Goal: Use online tool/utility: Utilize a website feature to perform a specific function

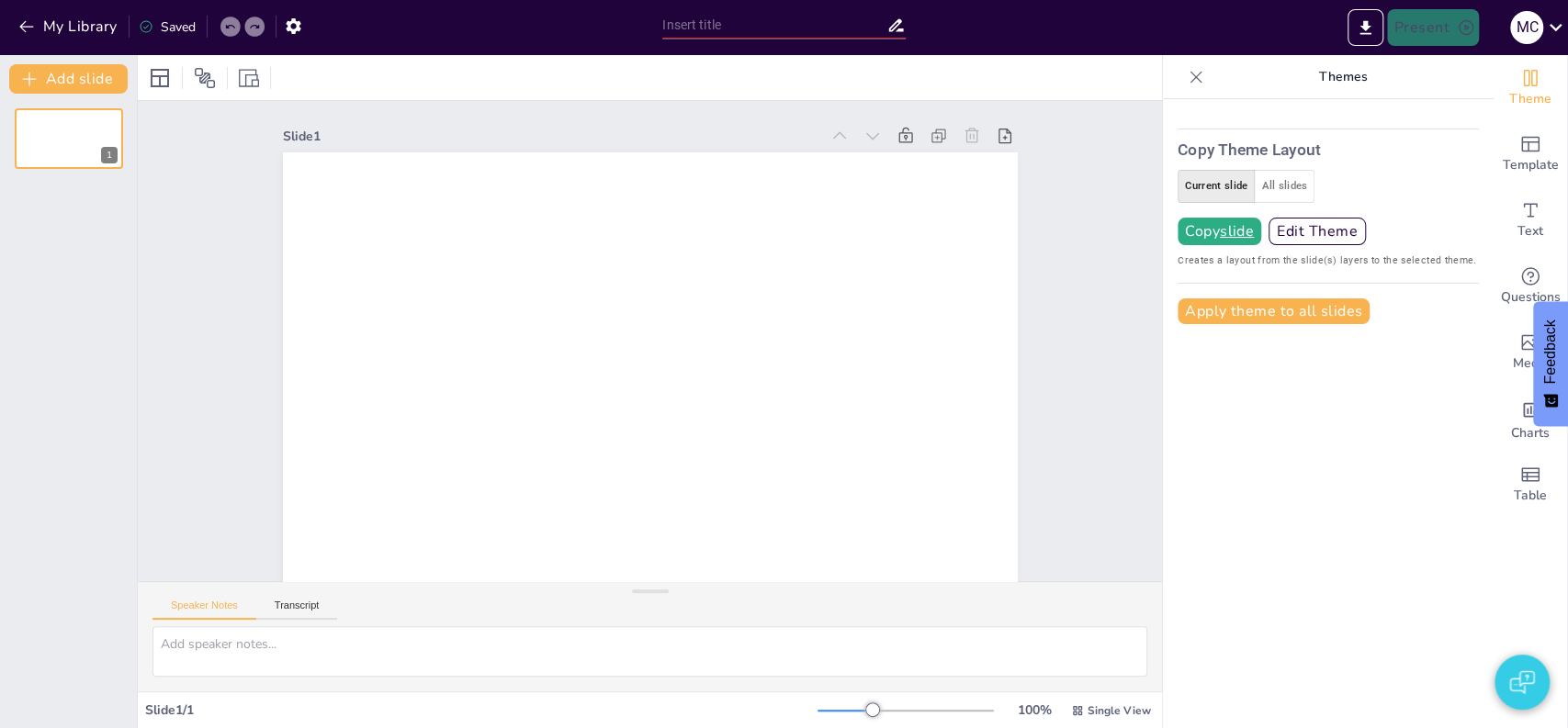
type input "test"
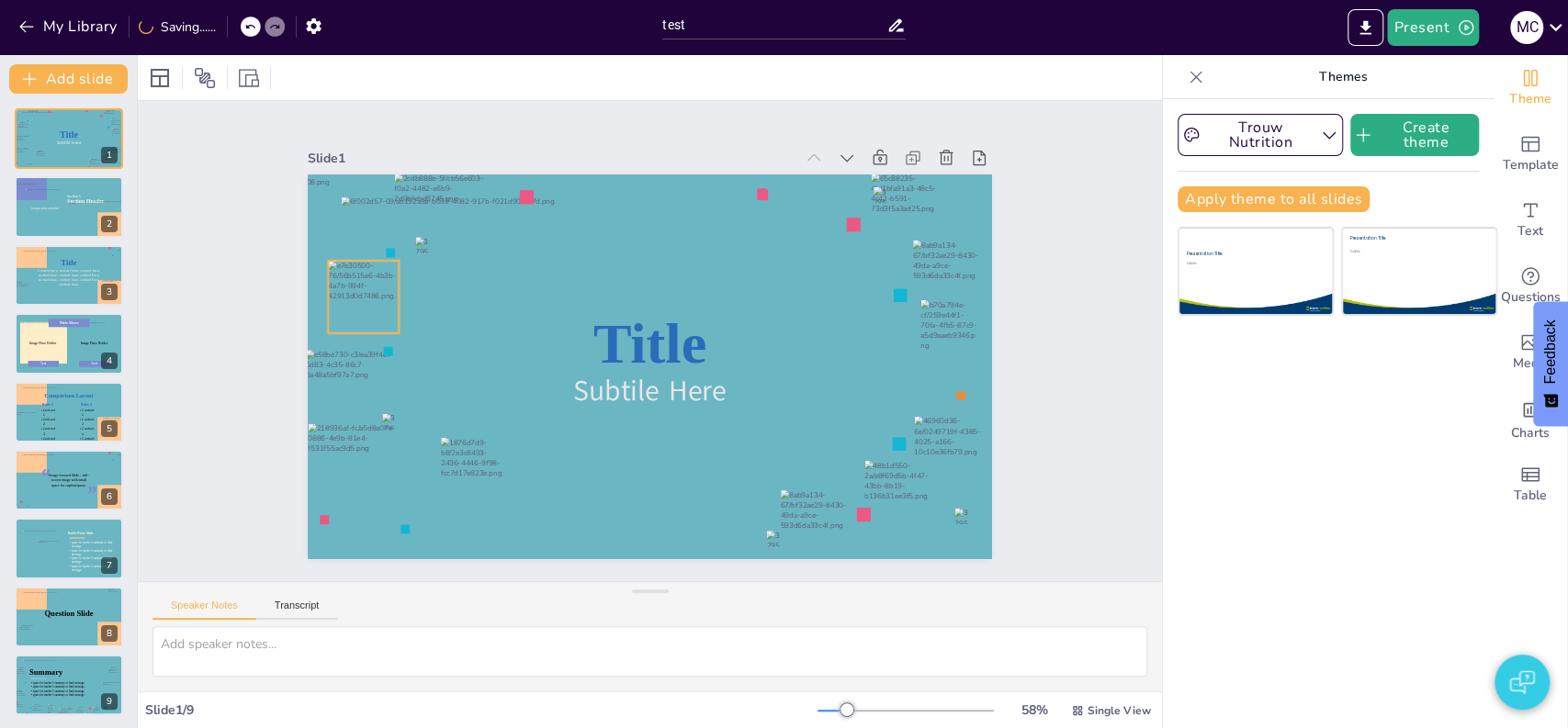
click at [360, 292] on div at bounding box center [363, 297] width 71 height 73
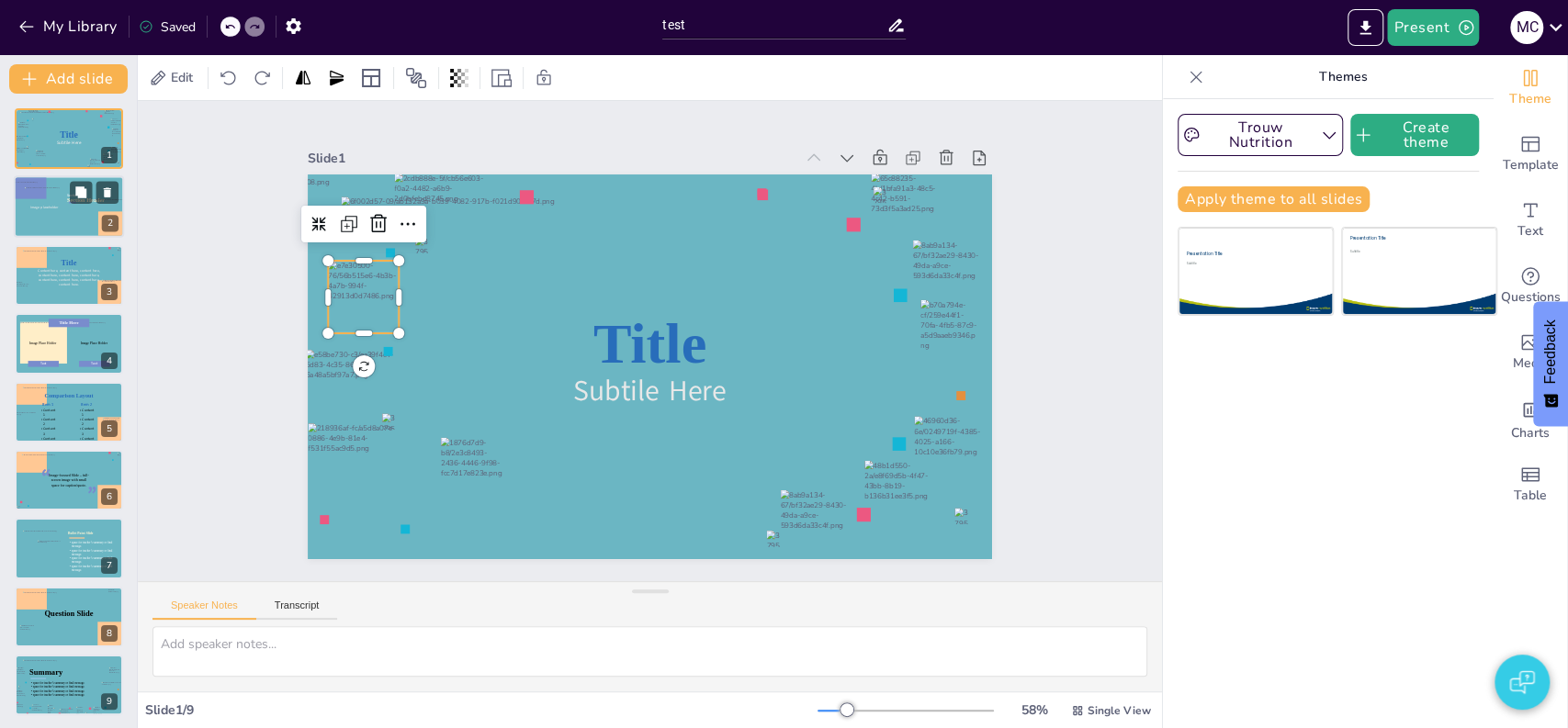
click at [70, 194] on div at bounding box center [94, 192] width 48 height 22
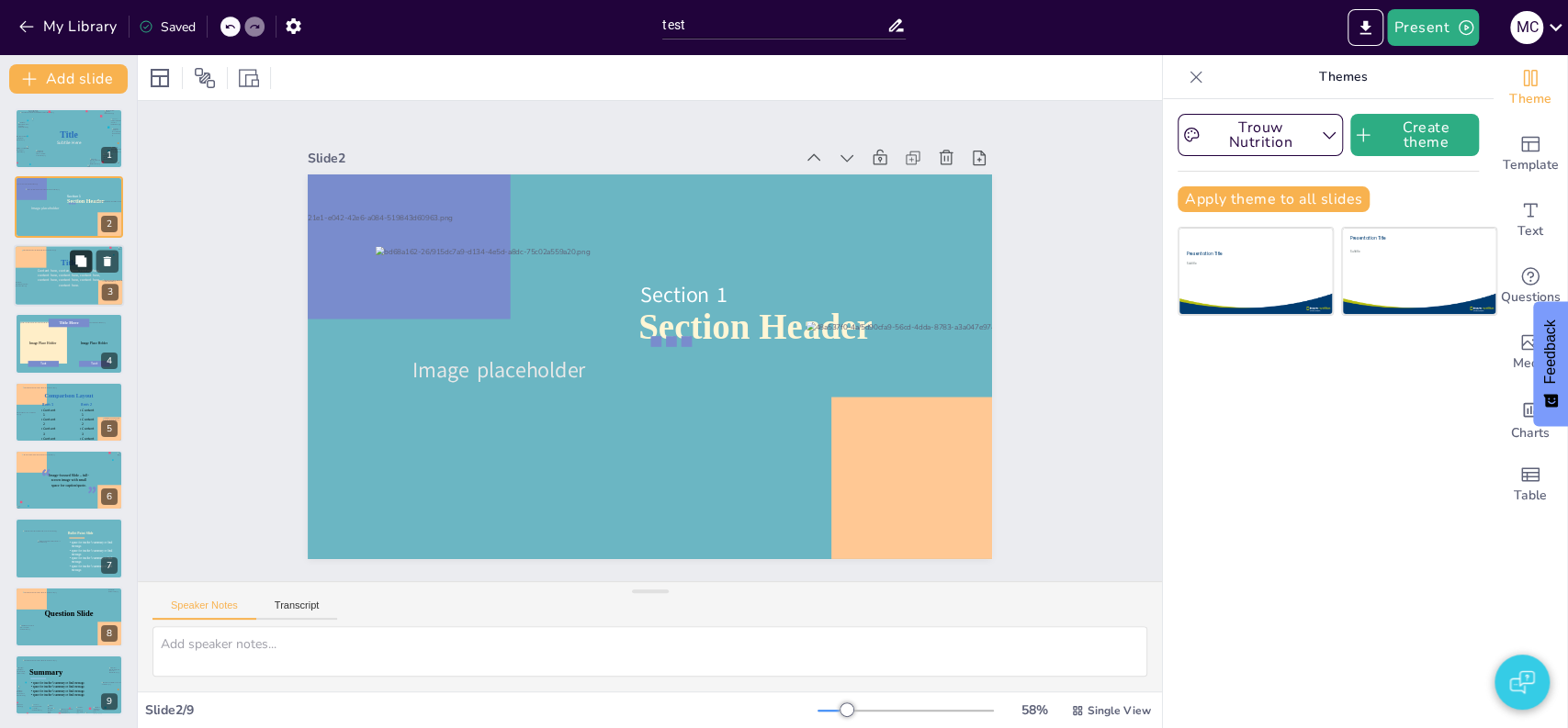
click at [78, 263] on icon at bounding box center [80, 260] width 11 height 11
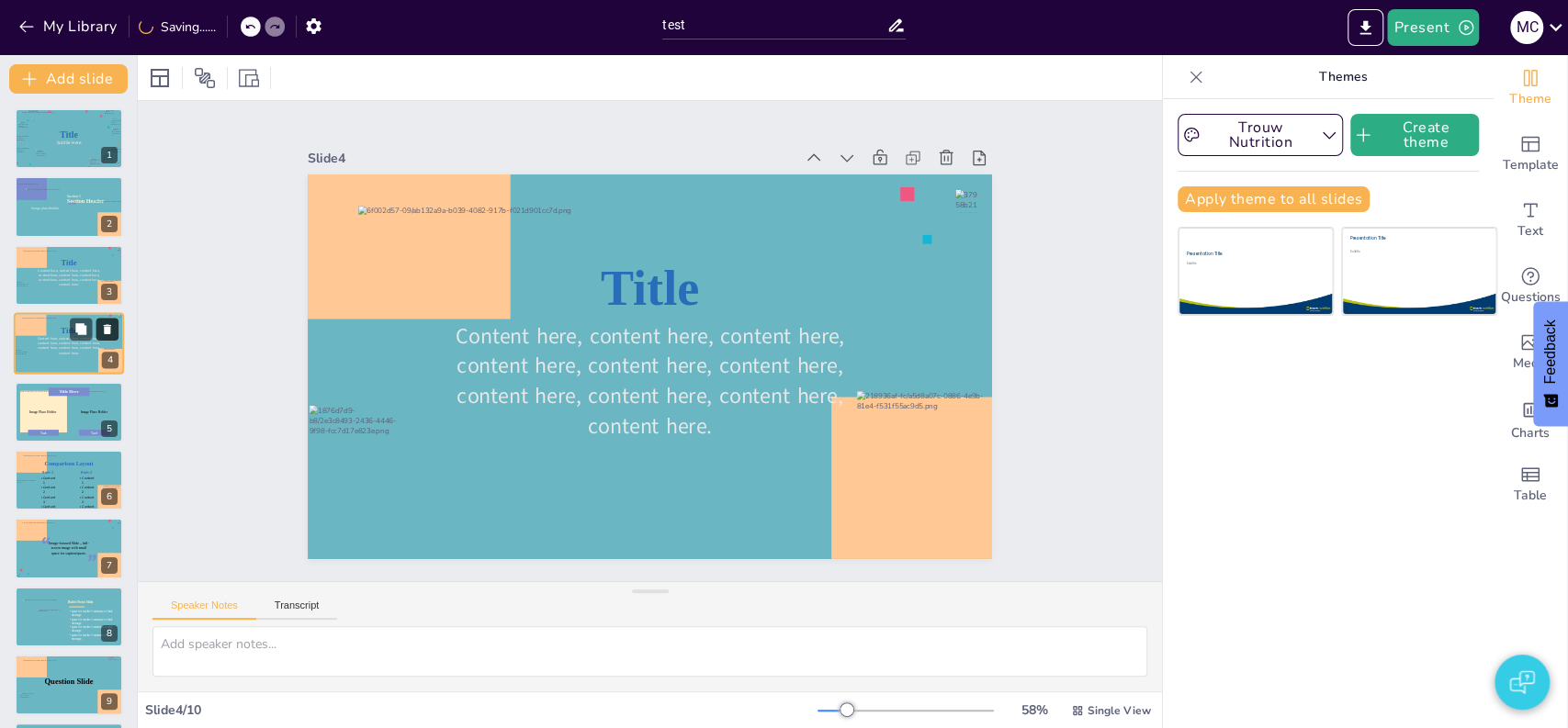
click at [109, 332] on icon at bounding box center [107, 329] width 8 height 10
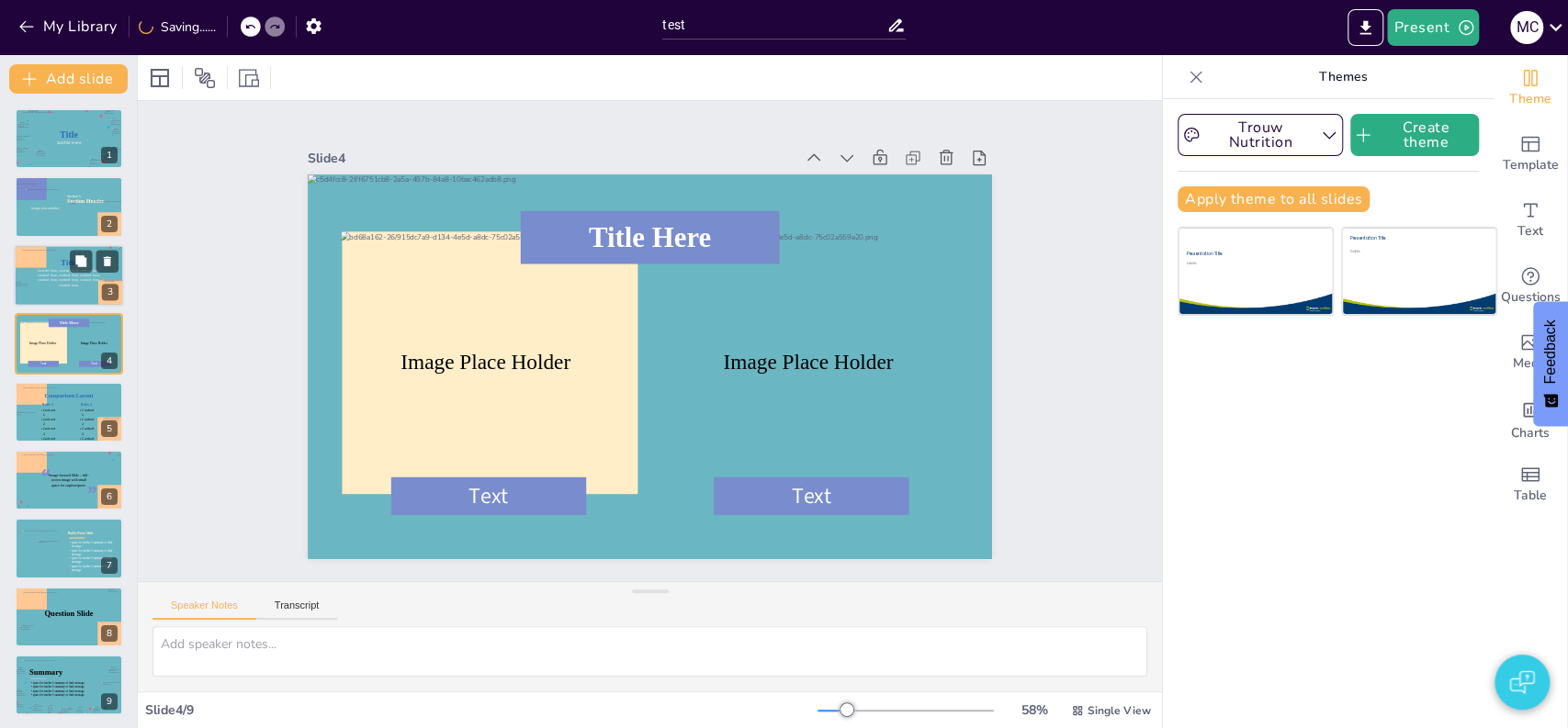
click at [22, 270] on div at bounding box center [70, 276] width 95 height 52
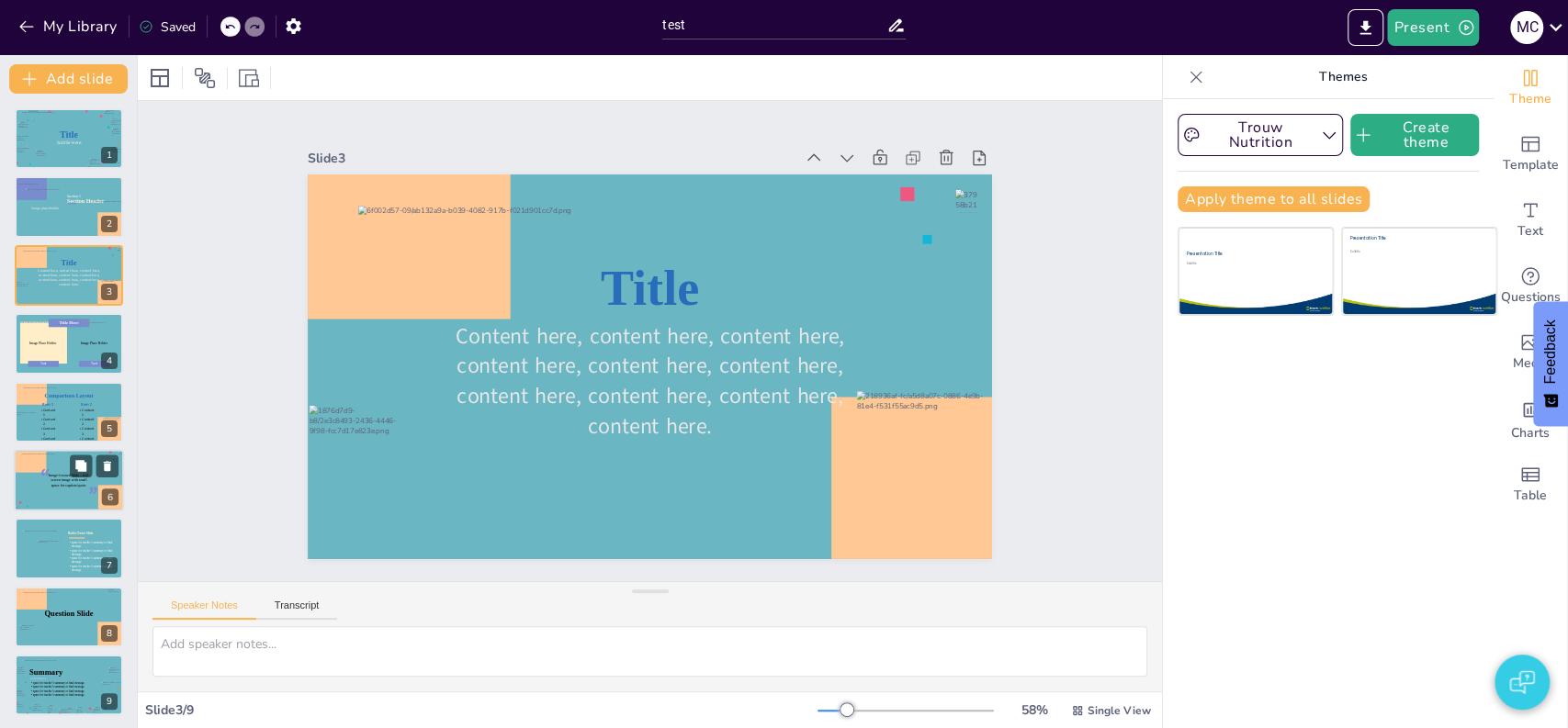
click at [44, 482] on span "“" at bounding box center [45, 478] width 10 height 31
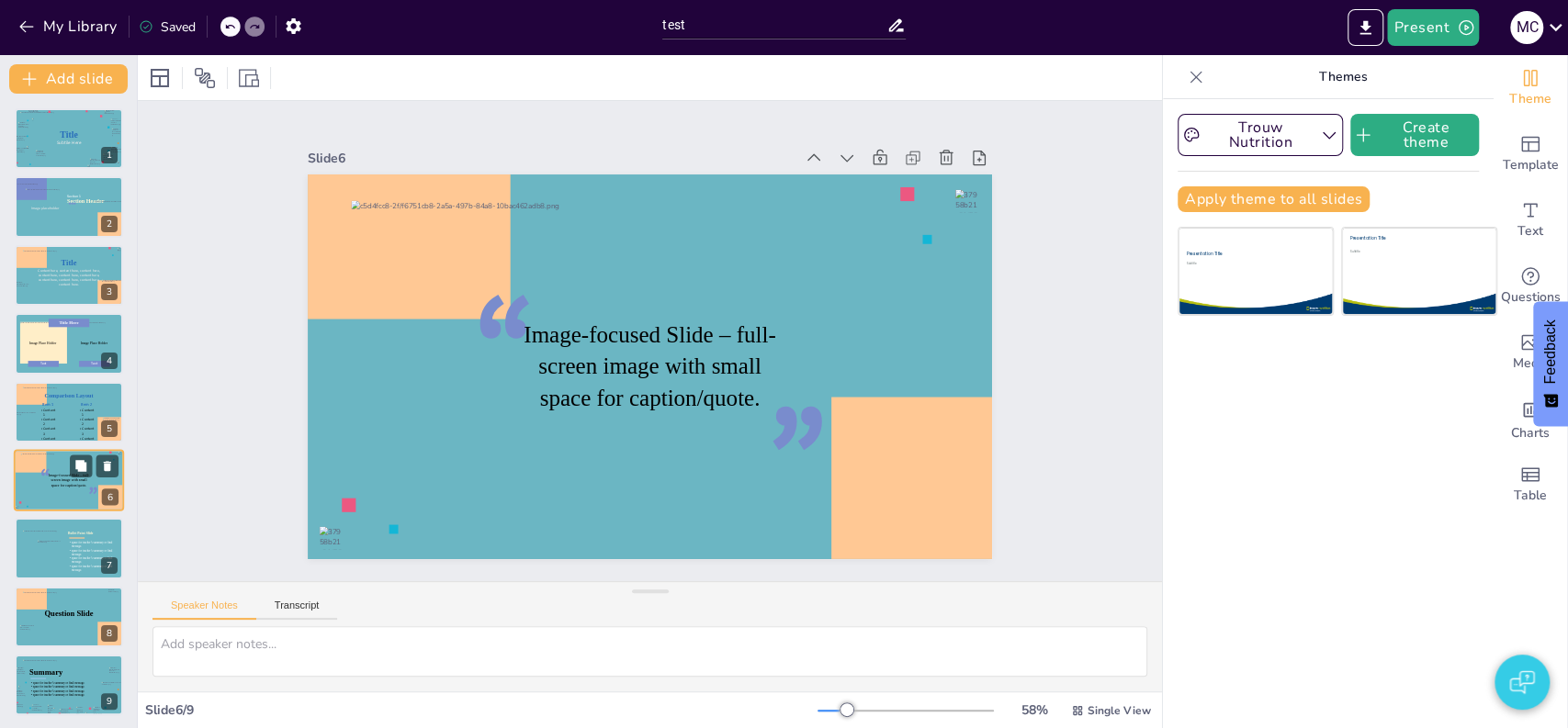
scroll to position [2, 0]
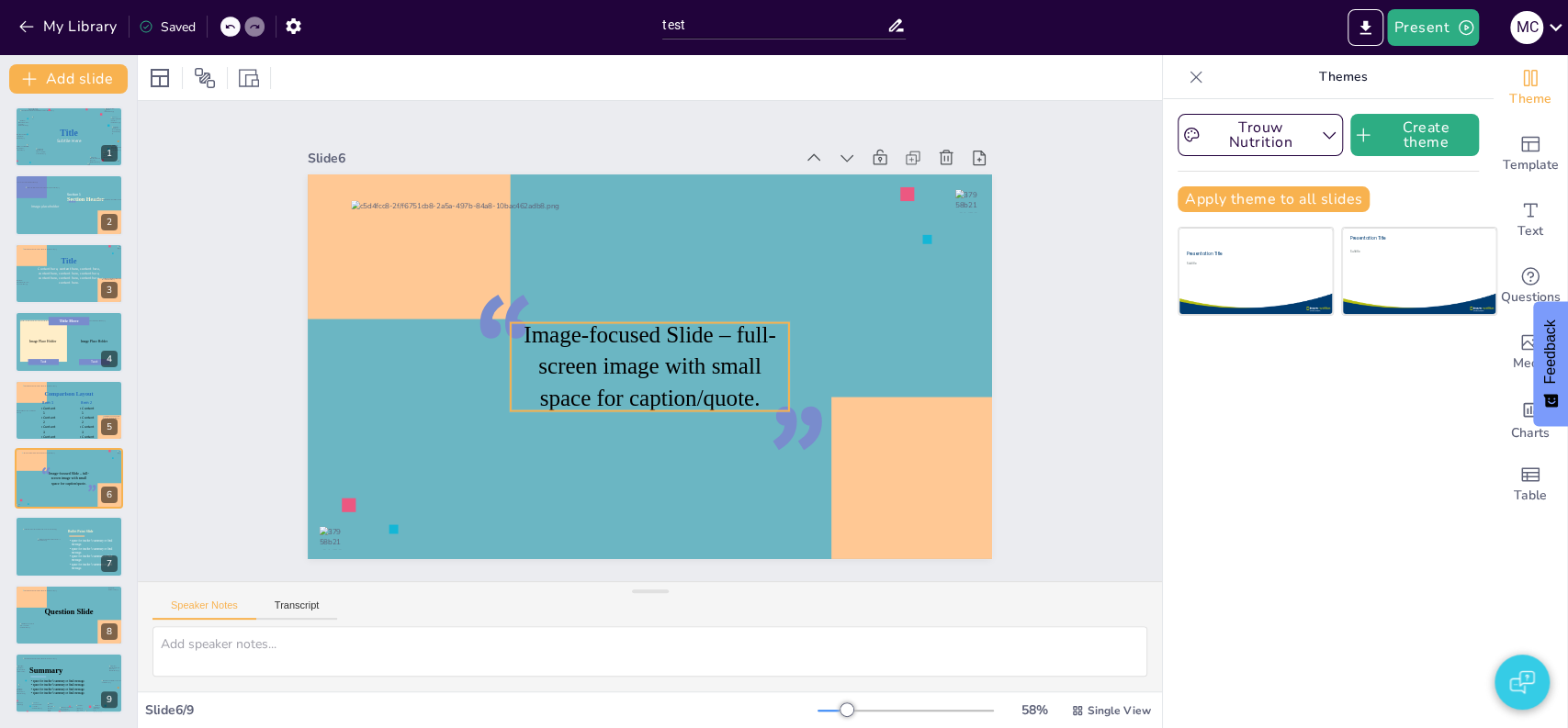
click at [649, 336] on span "Image-focused Slide – full-screen image with small space for caption/quote." at bounding box center [649, 365] width 251 height 89
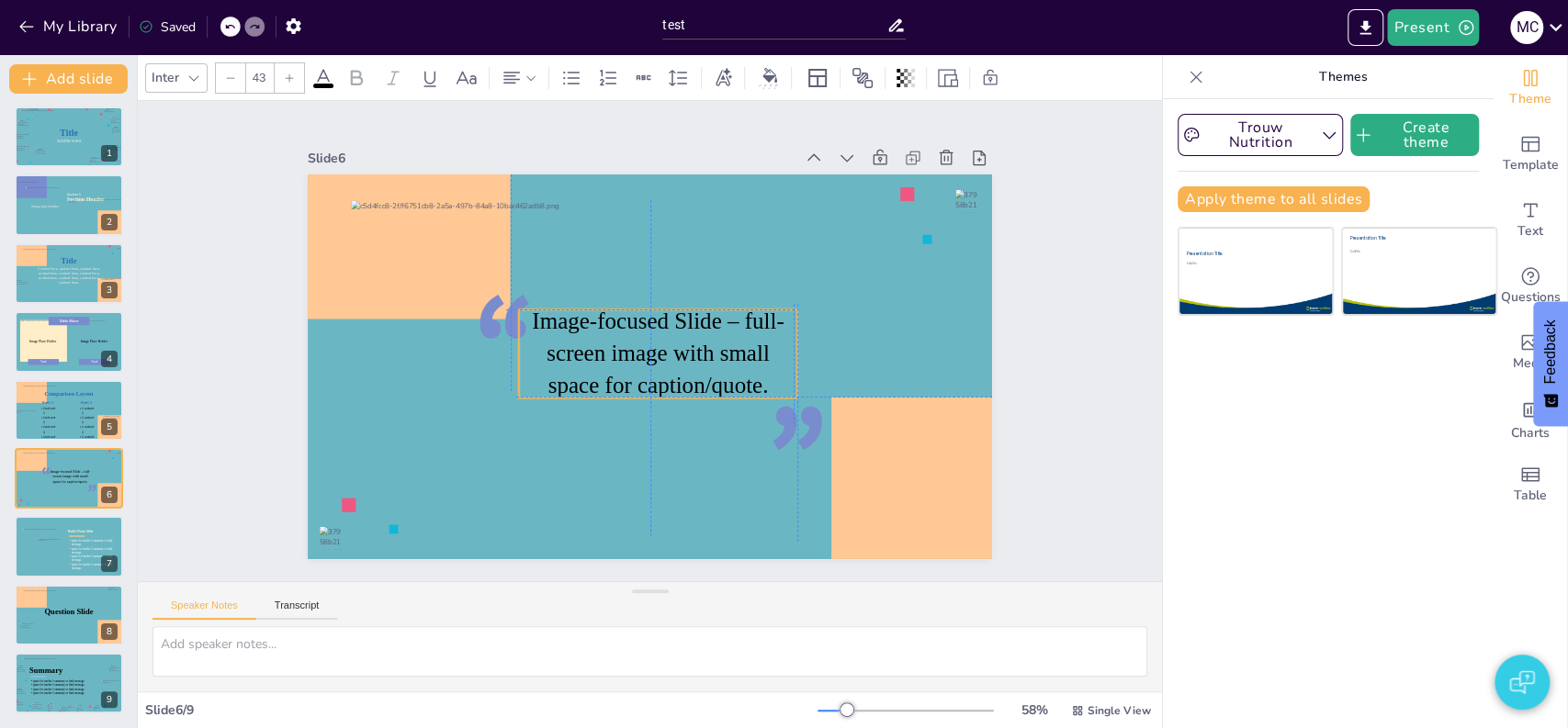
drag, startPoint x: 649, startPoint y: 336, endPoint x: 655, endPoint y: 318, distance: 19.0
click at [655, 318] on span "Image-focused Slide – full-screen image with small space for caption/quote." at bounding box center [658, 353] width 251 height 89
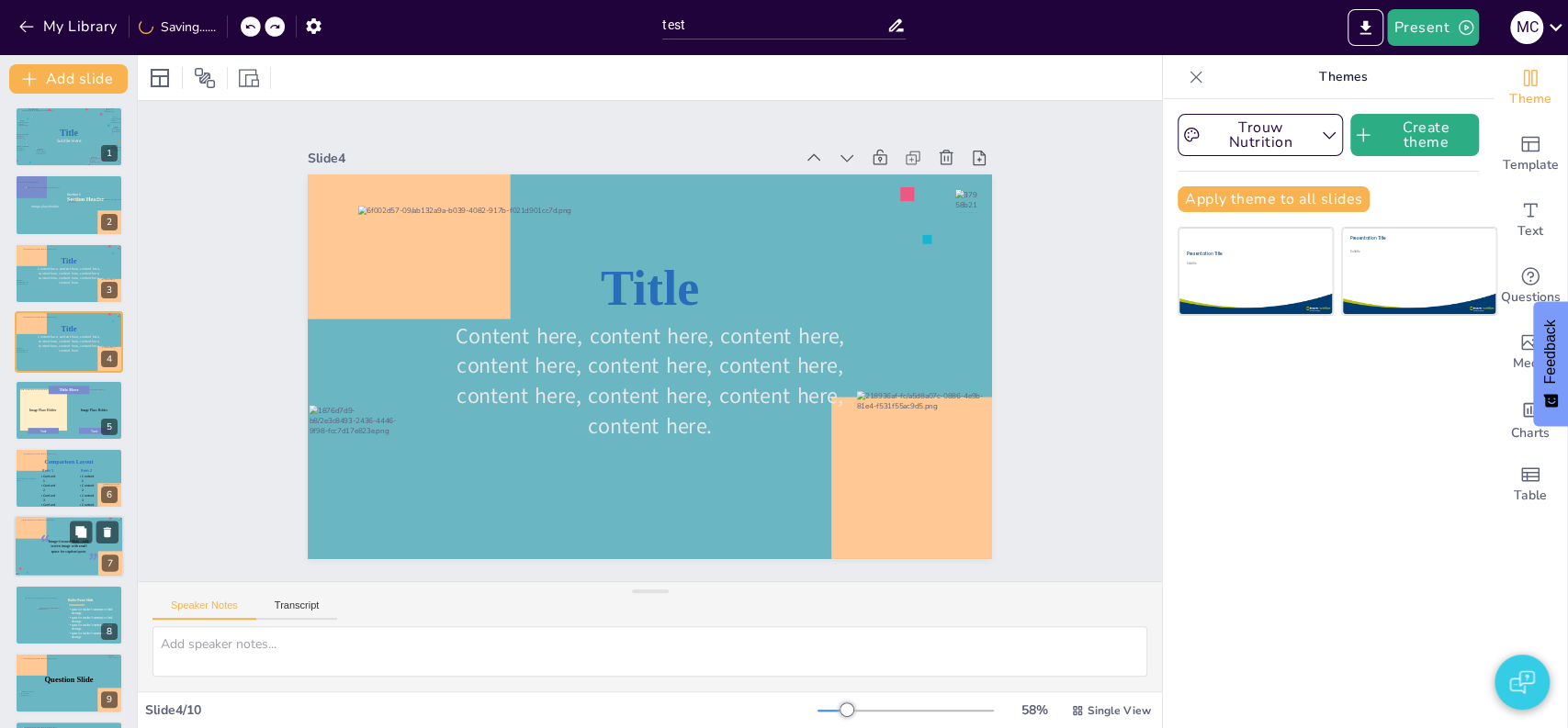
click at [108, 545] on div at bounding box center [69, 546] width 97 height 54
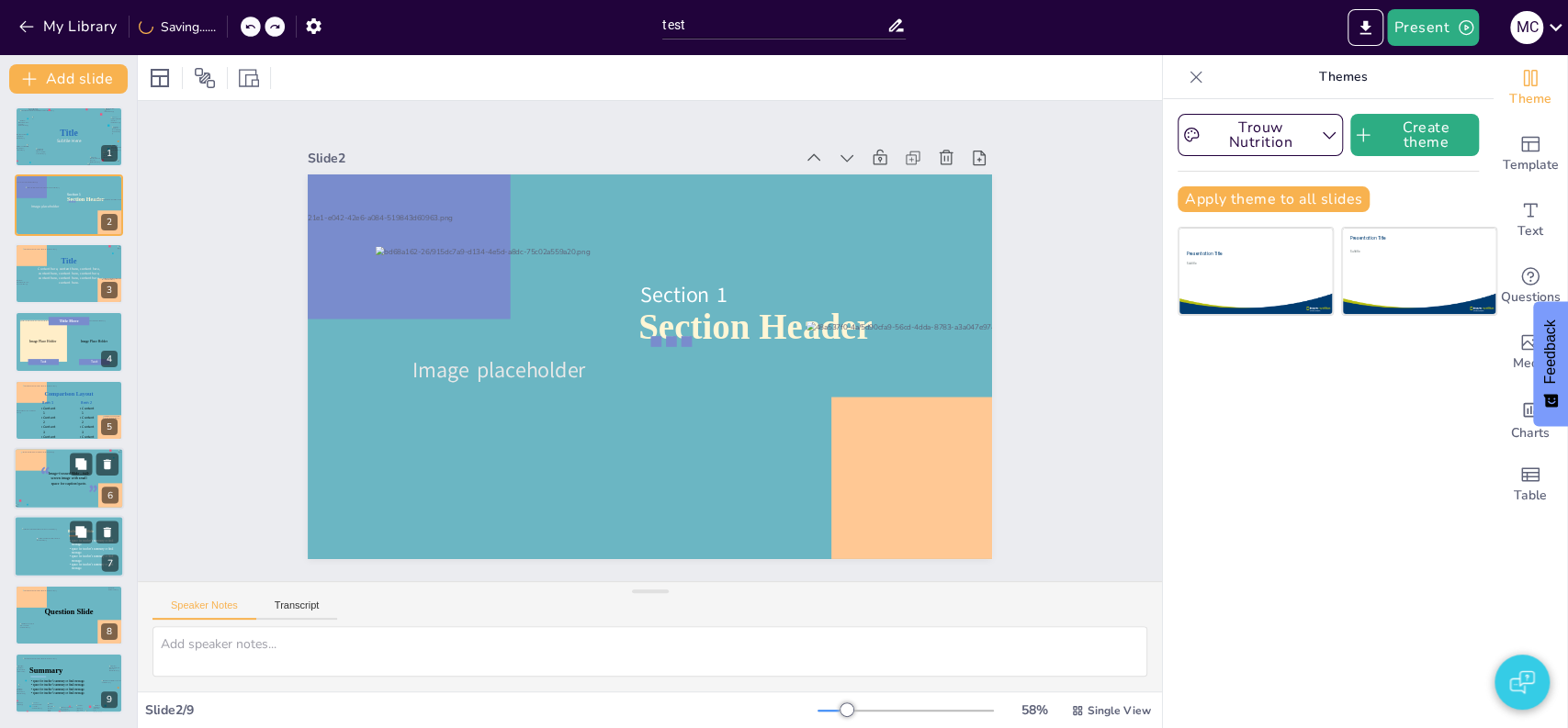
click at [46, 487] on span "“" at bounding box center [45, 476] width 10 height 31
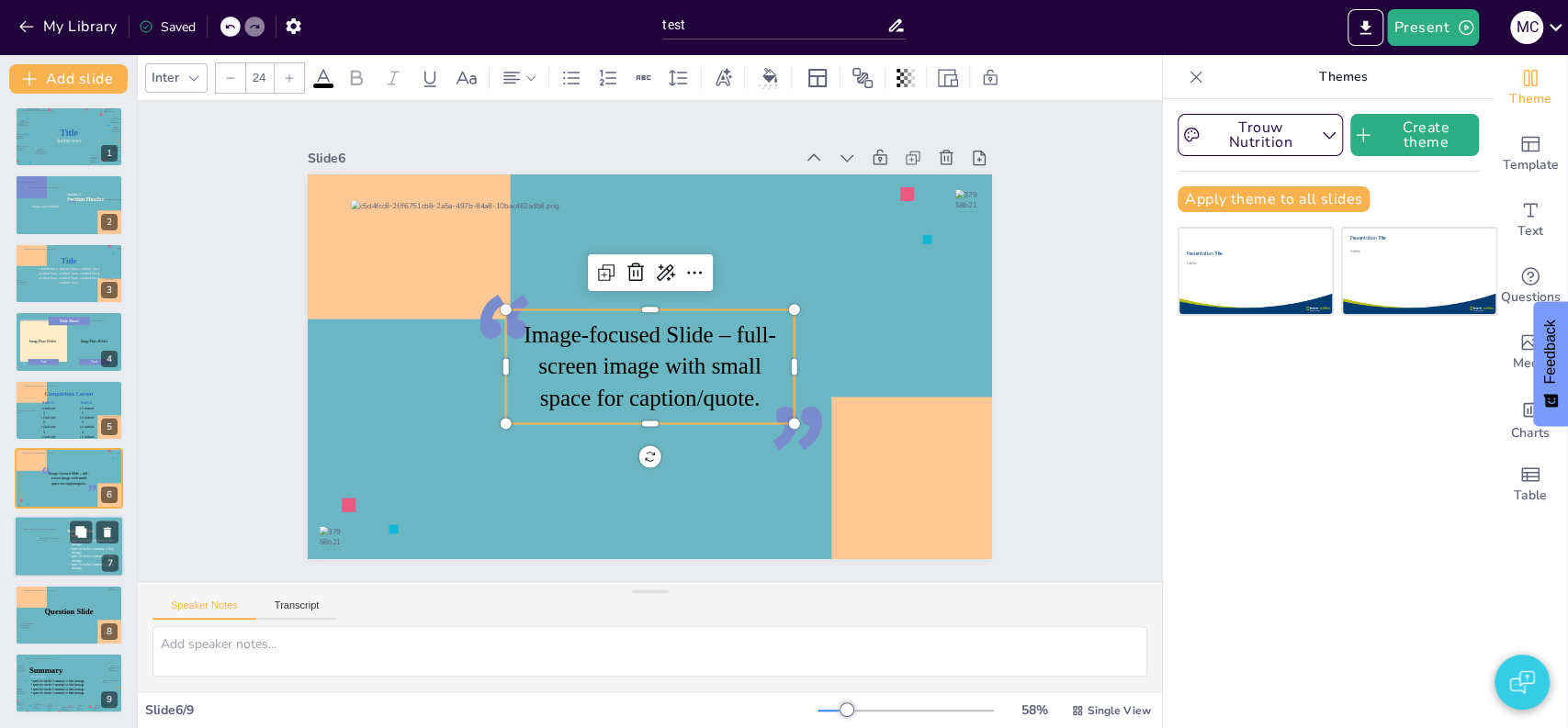
click at [570, 301] on div "“ ” Image-focused Slide – full-screen image with small space for caption/quote." at bounding box center [649, 366] width 684 height 385
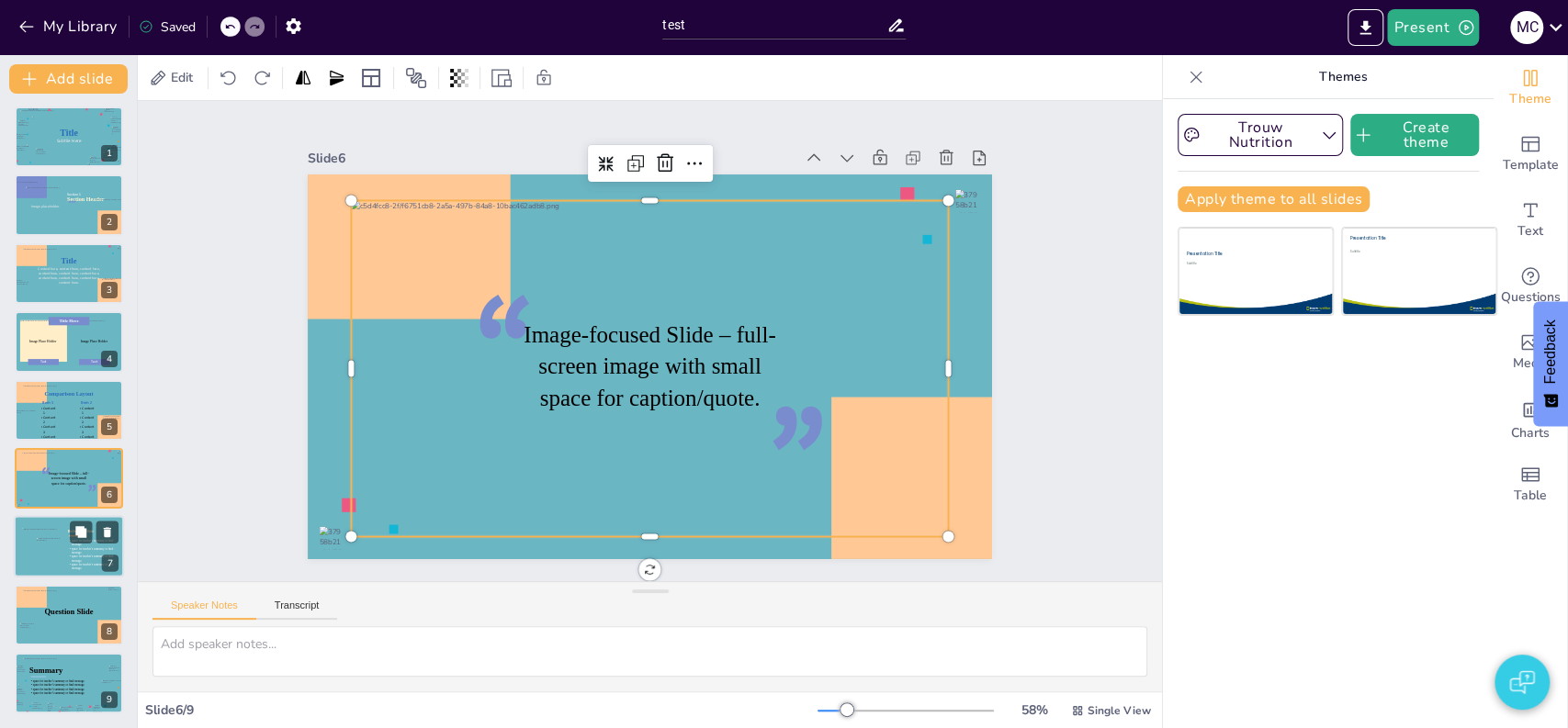
click at [399, 392] on div at bounding box center [649, 368] width 597 height 336
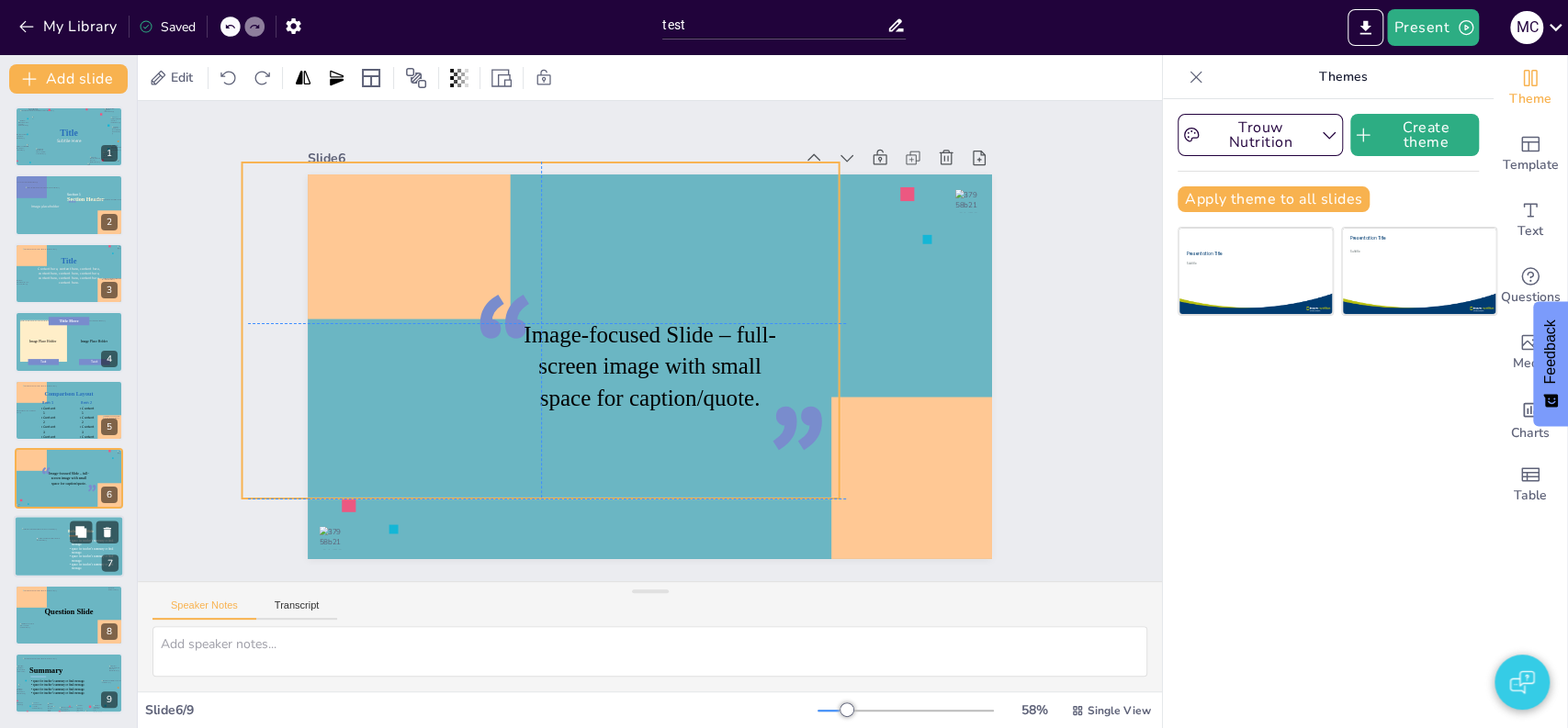
drag, startPoint x: 399, startPoint y: 395, endPoint x: 297, endPoint y: 357, distance: 108.8
click at [297, 357] on div at bounding box center [541, 331] width 597 height 336
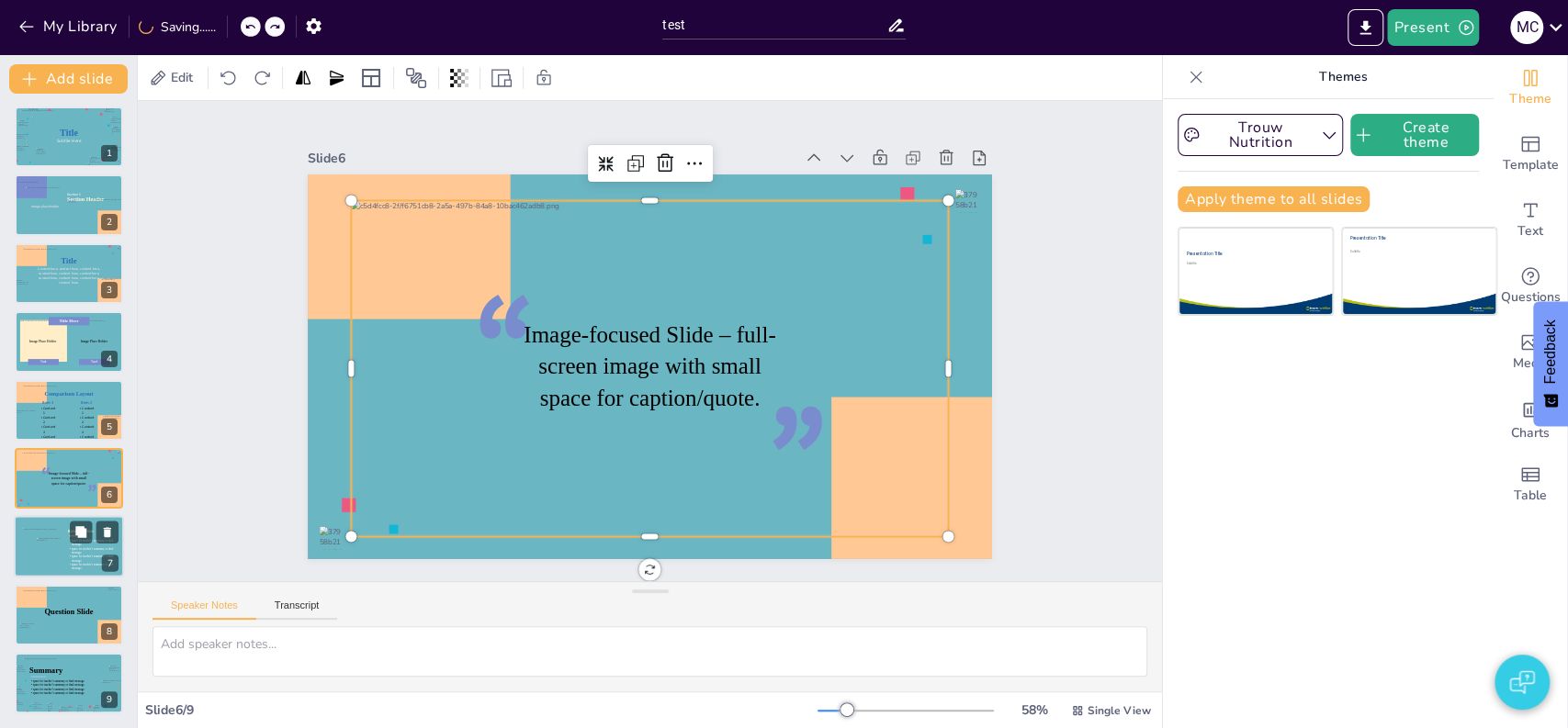
click at [50, 522] on div at bounding box center [69, 547] width 110 height 63
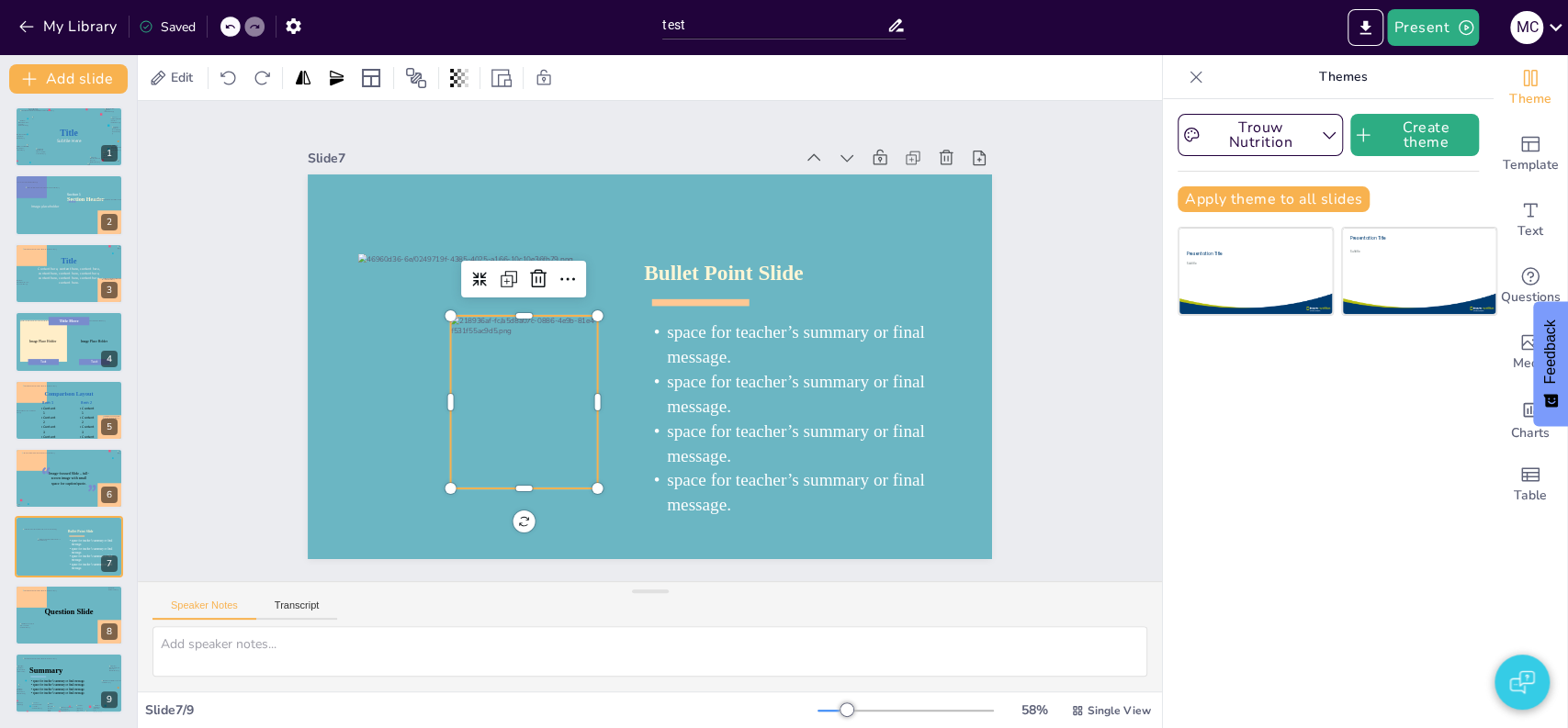
click at [509, 343] on div at bounding box center [524, 402] width 147 height 173
click at [48, 495] on div at bounding box center [69, 479] width 97 height 54
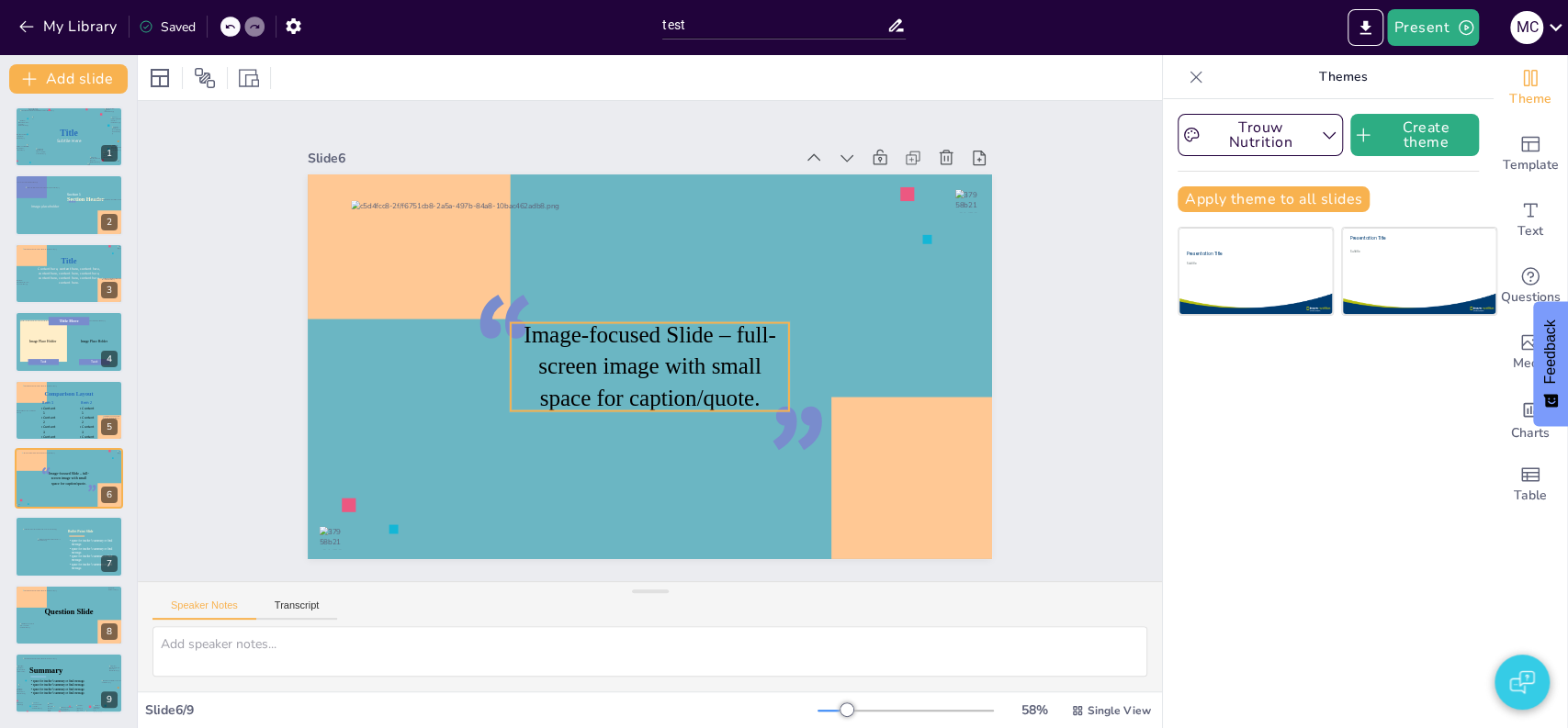
click at [555, 368] on span "Image-focused Slide – full-screen image with small space for caption/quote." at bounding box center [649, 365] width 251 height 89
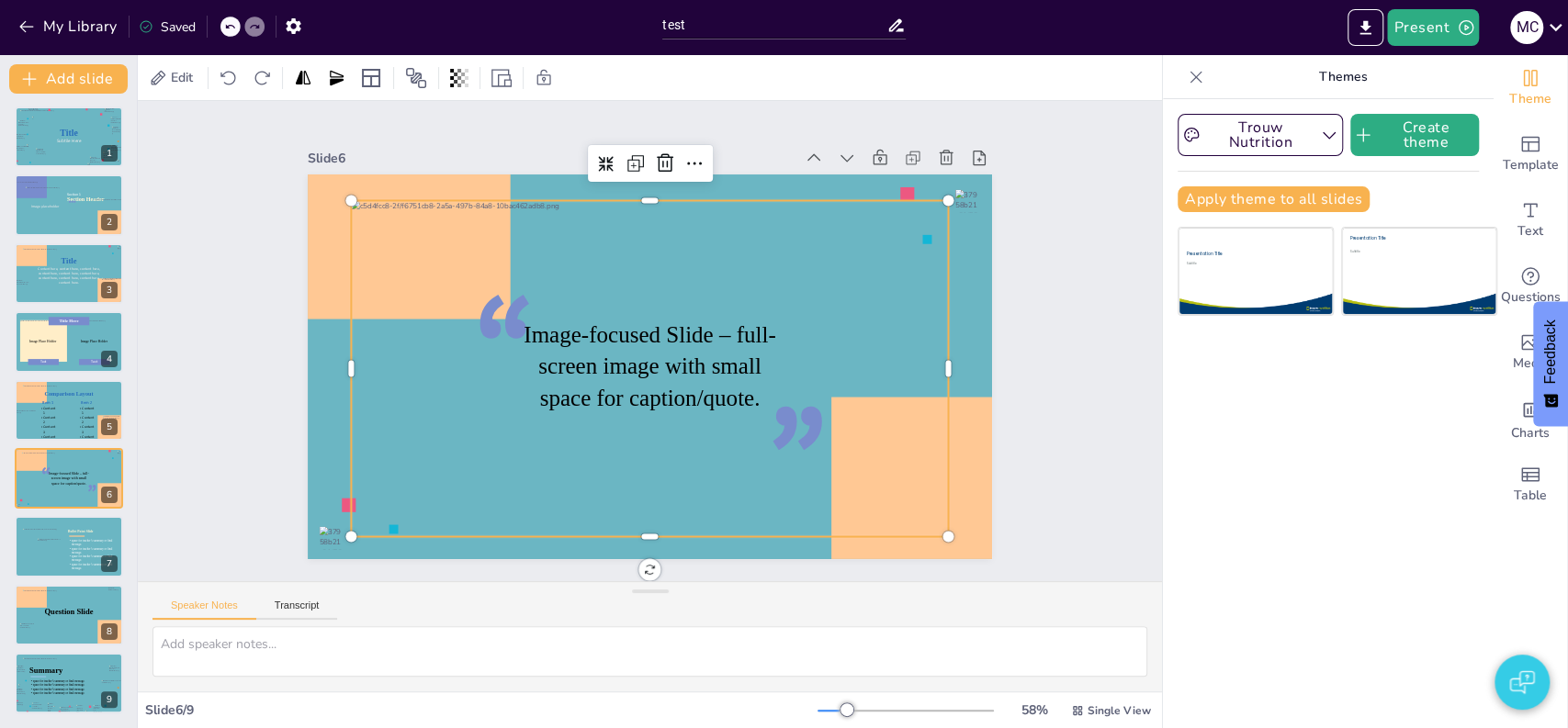
click at [532, 298] on div at bounding box center [649, 368] width 597 height 336
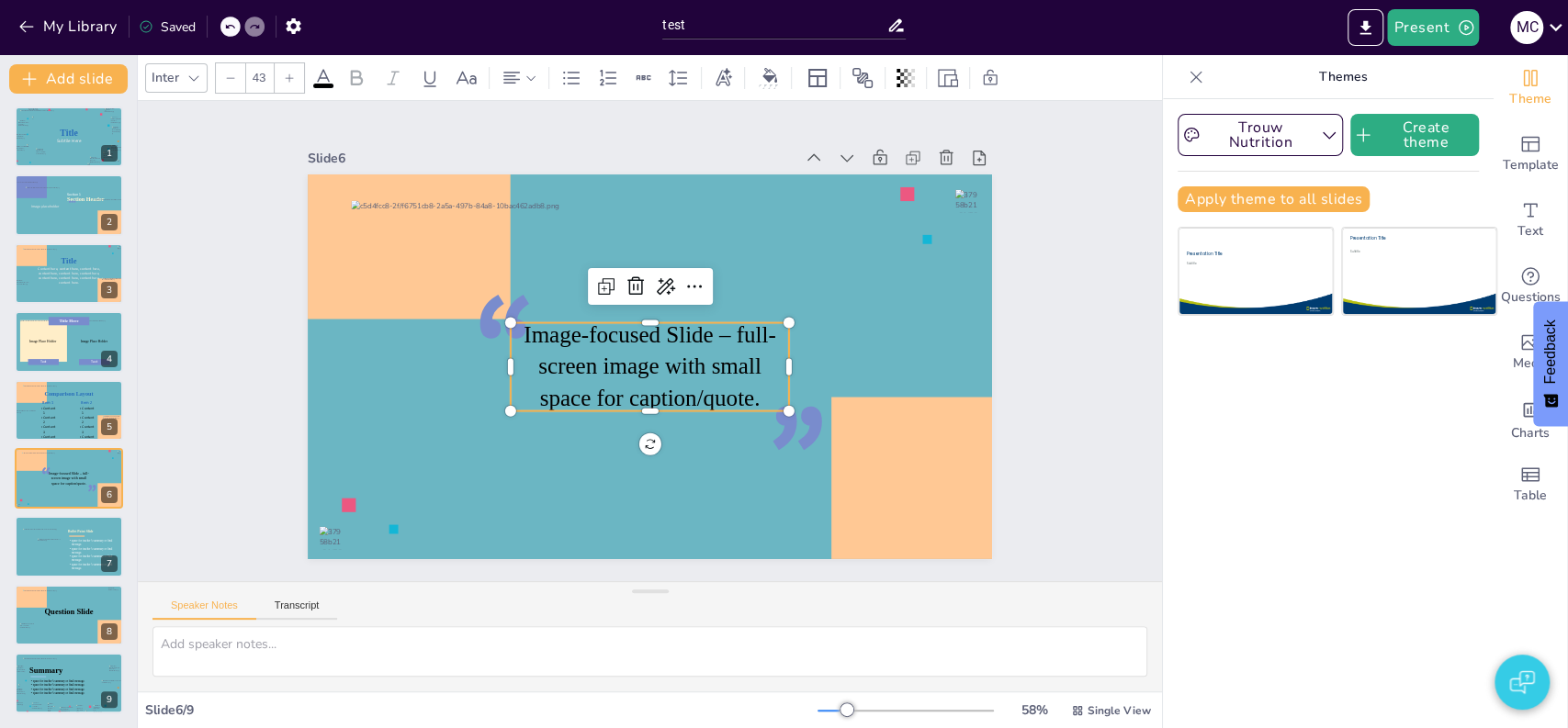
click at [551, 309] on div "“ ” Image-focused Slide – full-screen image with small space for caption/quote." at bounding box center [649, 366] width 684 height 385
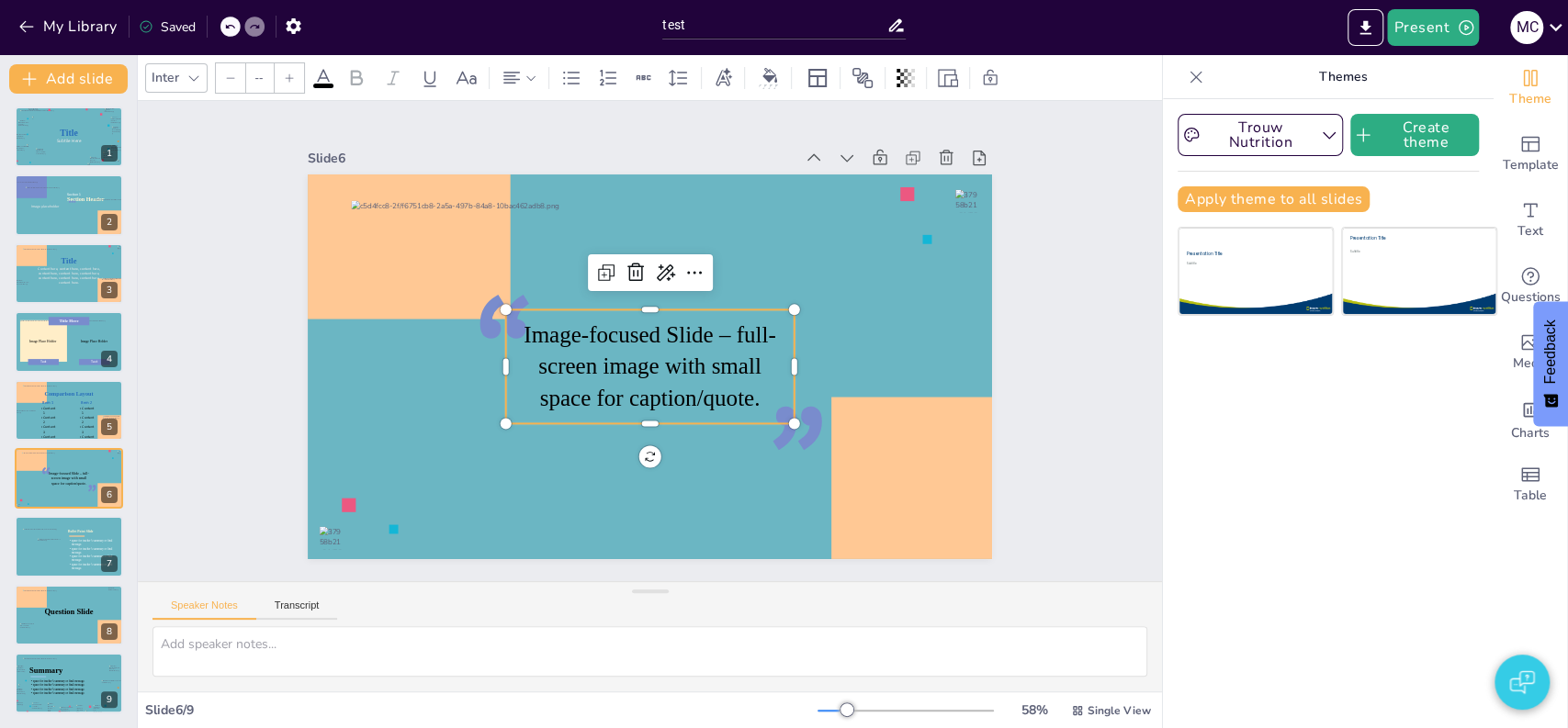
type input "24"
click at [555, 309] on div at bounding box center [650, 366] width 288 height 114
click at [49, 211] on div at bounding box center [44, 205] width 39 height 39
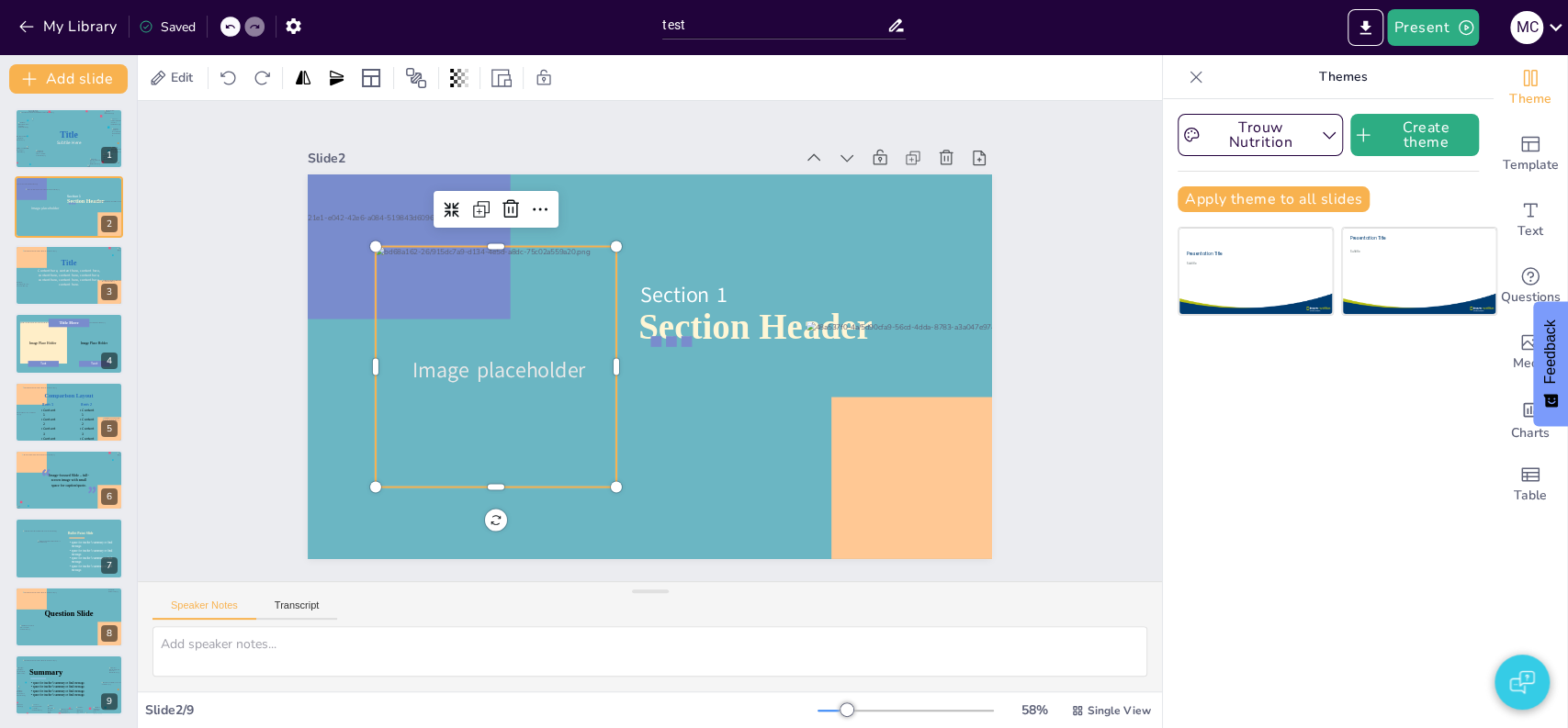
click at [497, 265] on div at bounding box center [495, 365] width 241 height 241
